Goal: Task Accomplishment & Management: Manage account settings

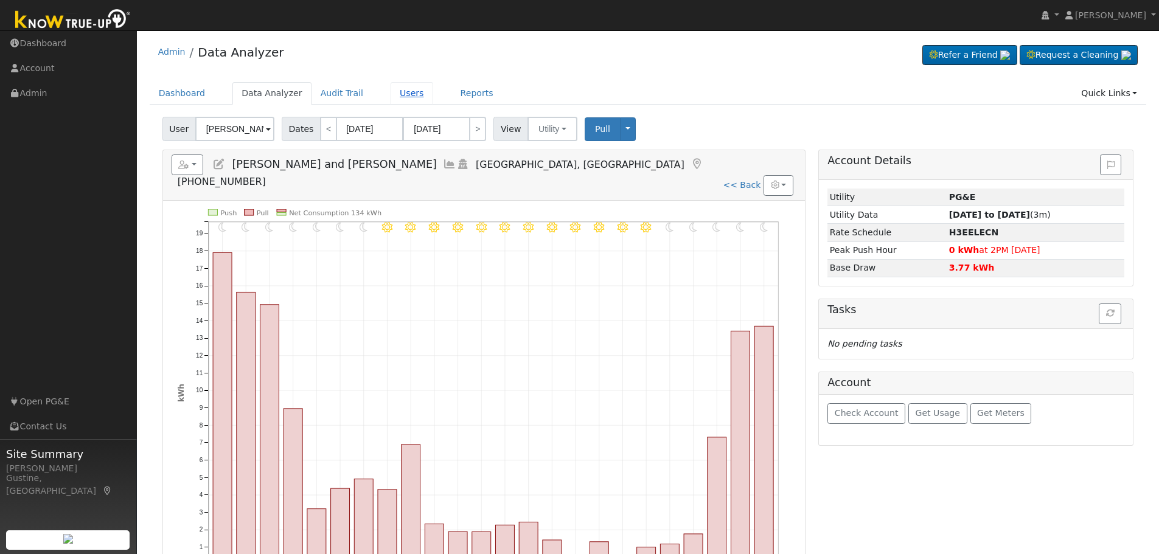
click at [395, 91] on link "Users" at bounding box center [411, 93] width 43 height 23
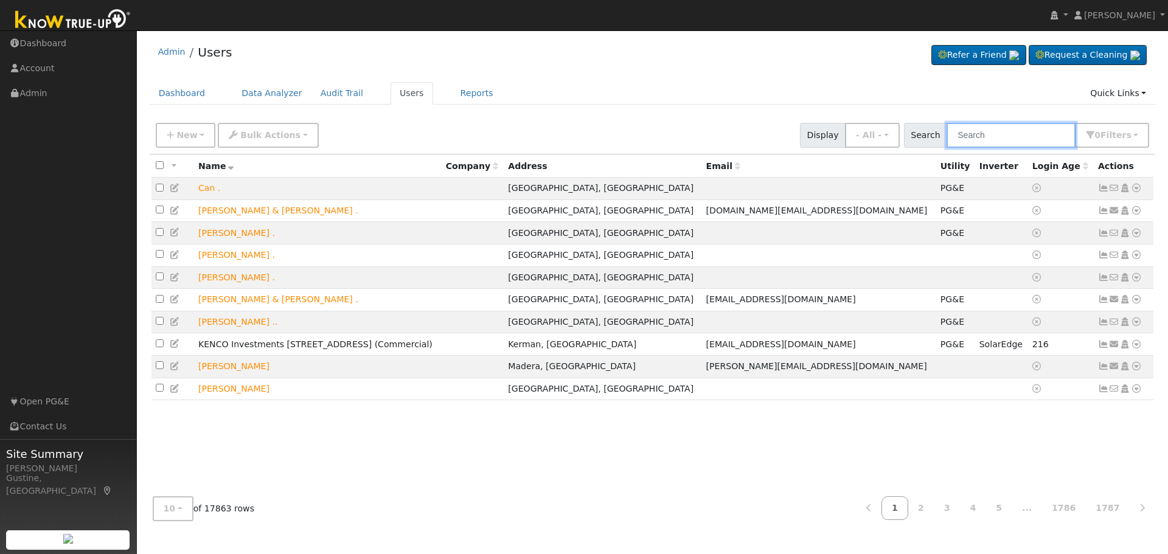
click at [985, 131] on input "text" at bounding box center [1010, 135] width 129 height 25
paste input "Boissoneault, Tim"
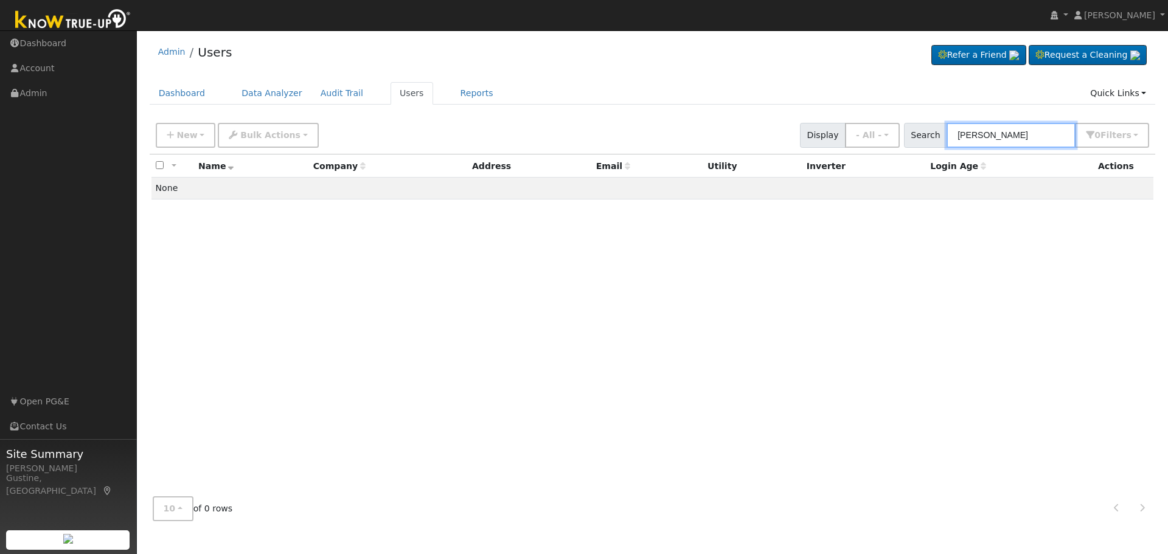
drag, startPoint x: 1013, startPoint y: 134, endPoint x: 1167, endPoint y: 74, distance: 165.2
click at [1167, 96] on div "User Profile First name Last name Email Email Notifications No Emails No Emails…" at bounding box center [652, 292] width 1031 height 524
type input "Boissoneault"
click at [1030, 134] on input "Boissoneault" at bounding box center [1010, 135] width 129 height 25
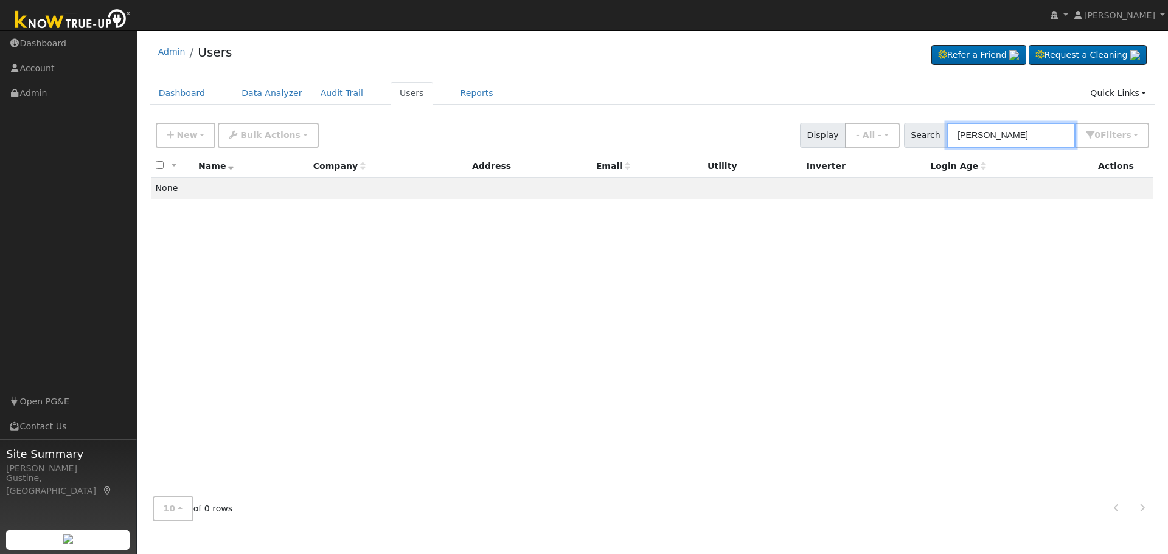
click at [1030, 134] on input "Boissoneault" at bounding box center [1010, 135] width 129 height 25
